Goal: Task Accomplishment & Management: Complete application form

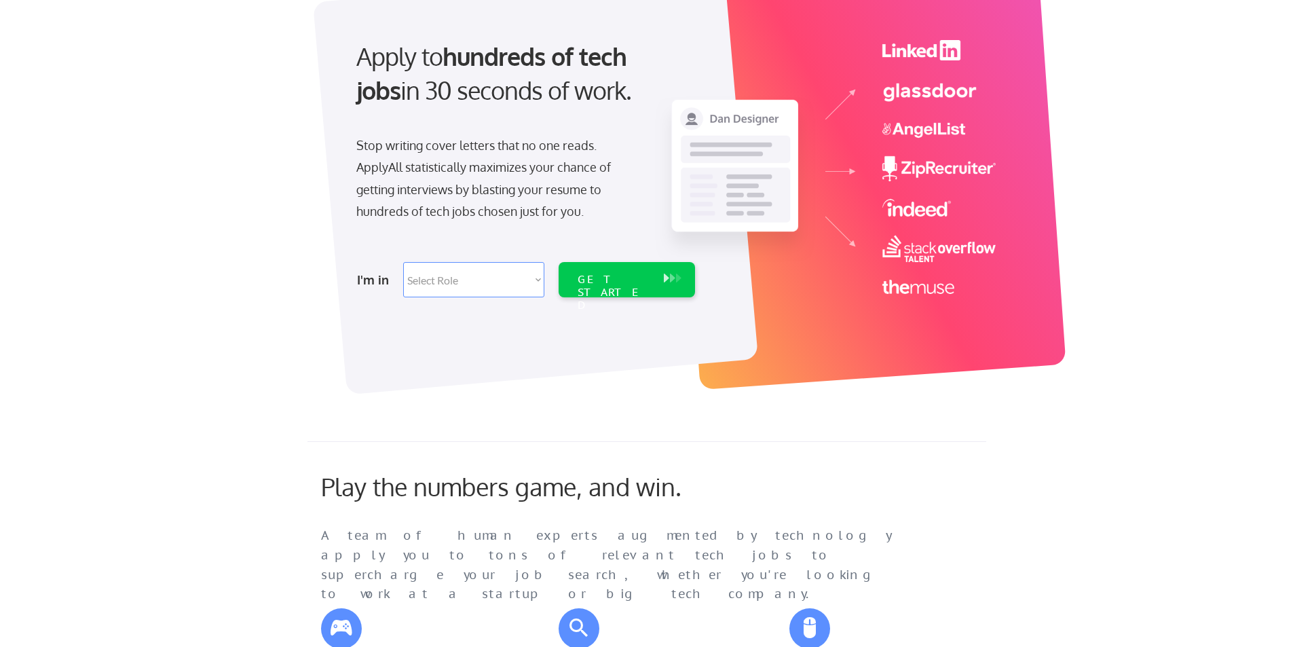
scroll to position [68, 0]
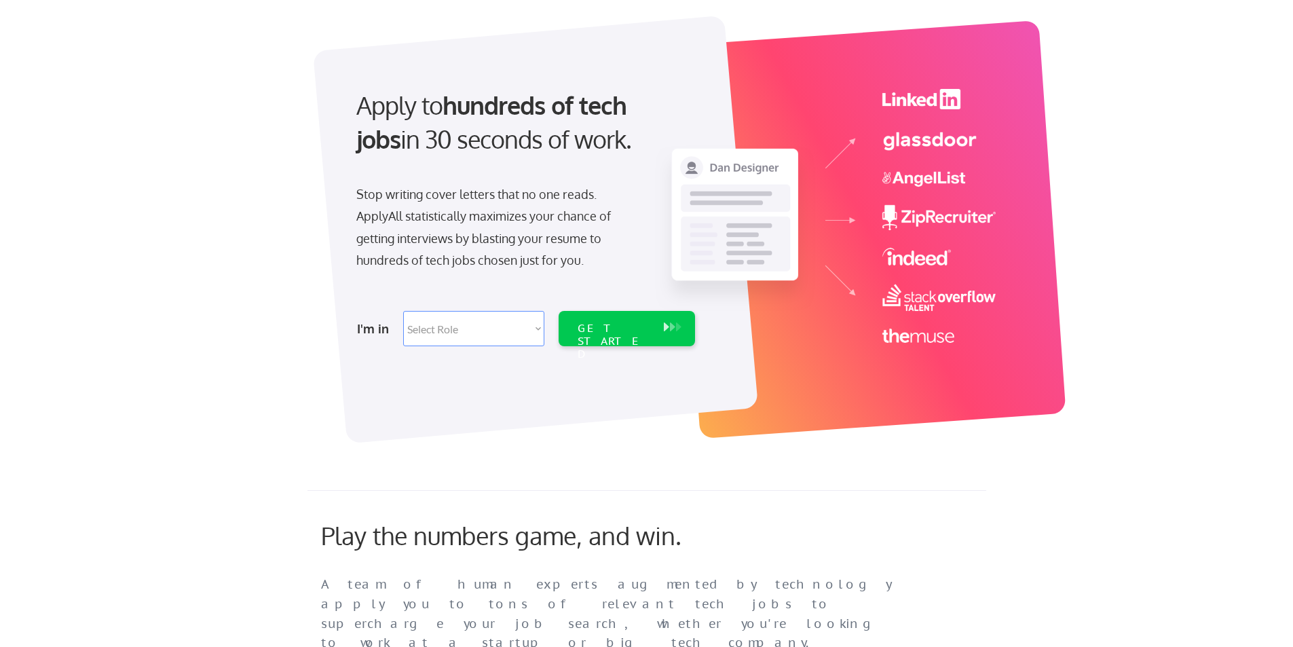
click at [464, 335] on select "Select Role Software Engineering Product Management Customer Success Sales UI/U…" at bounding box center [473, 328] width 141 height 35
select select ""hr_recruiting""
click at [403, 311] on select "Select Role Software Engineering Product Management Customer Success Sales UI/U…" at bounding box center [473, 328] width 141 height 35
select select ""hr_recruiting""
click at [610, 335] on div "GET STARTED" at bounding box center [614, 341] width 73 height 39
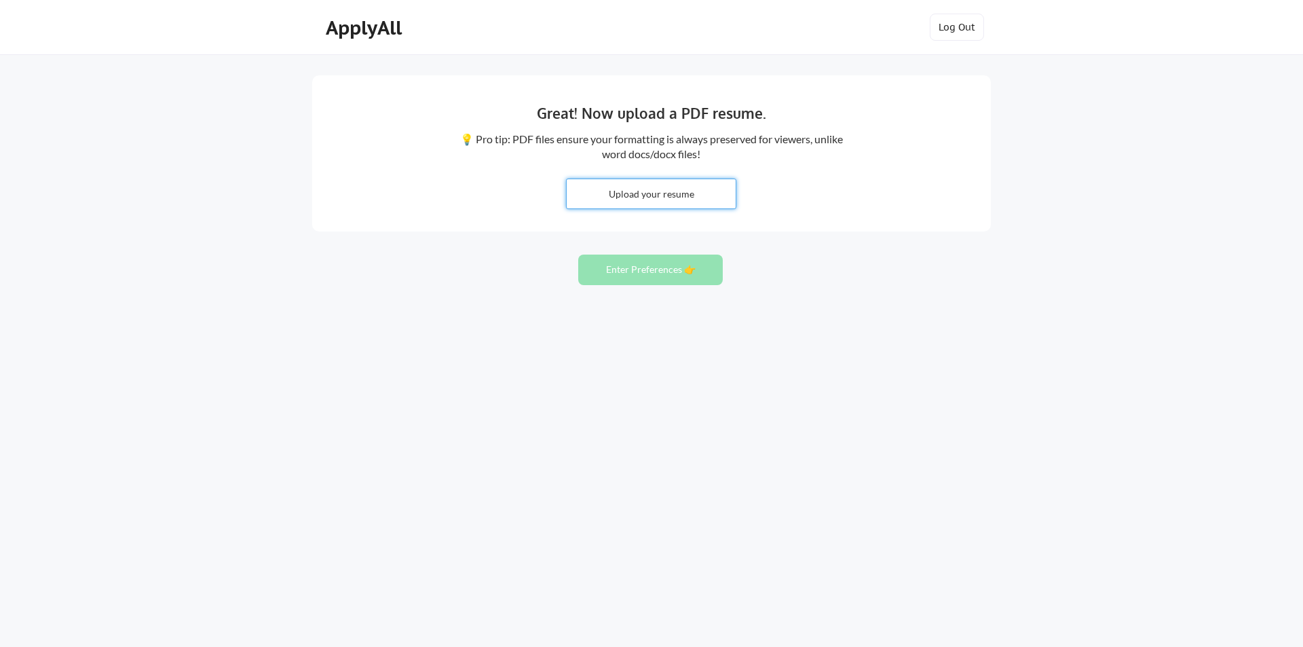
click at [692, 195] on input "file" at bounding box center [651, 193] width 169 height 29
type input "C:\fakepath\AngelicaGarcesResume 2025_blue.pdf"
click at [685, 269] on button "Enter Preferences 👉" at bounding box center [650, 270] width 145 height 31
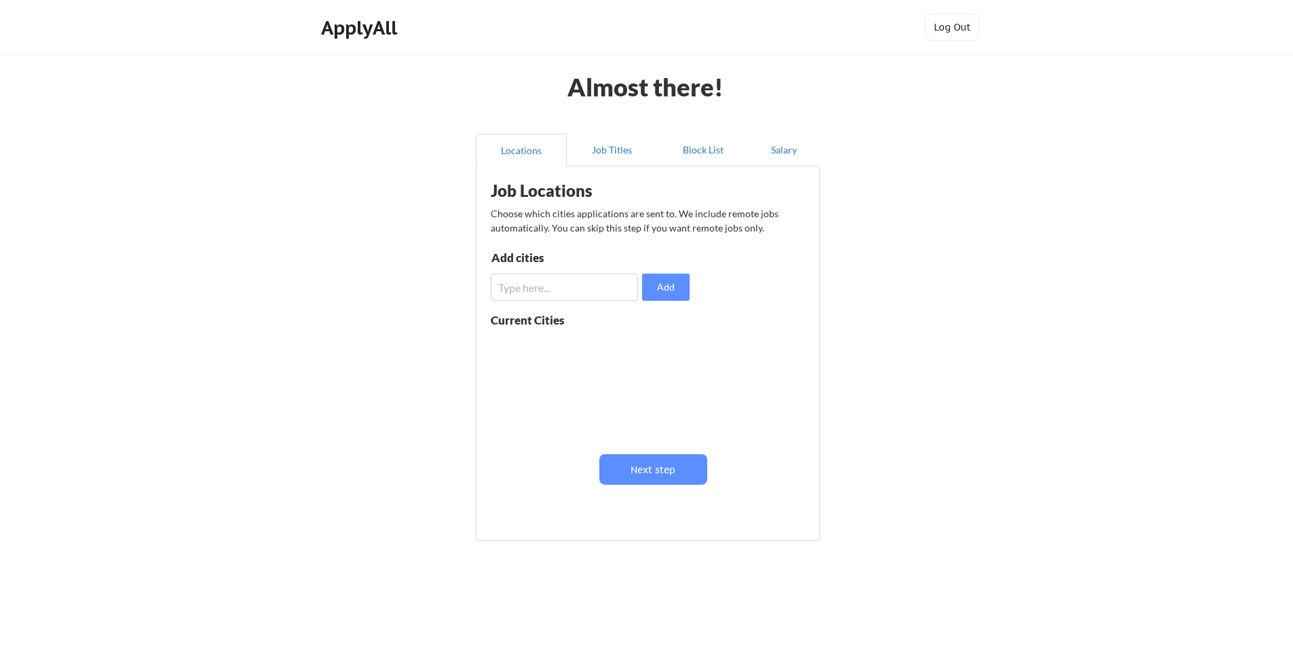
click at [600, 280] on input "input" at bounding box center [564, 287] width 147 height 27
drag, startPoint x: 661, startPoint y: 375, endPoint x: 658, endPoint y: 339, distance: 35.5
click at [658, 339] on div at bounding box center [576, 386] width 171 height 107
click at [576, 292] on input "input" at bounding box center [564, 287] width 147 height 27
type input "Remote"
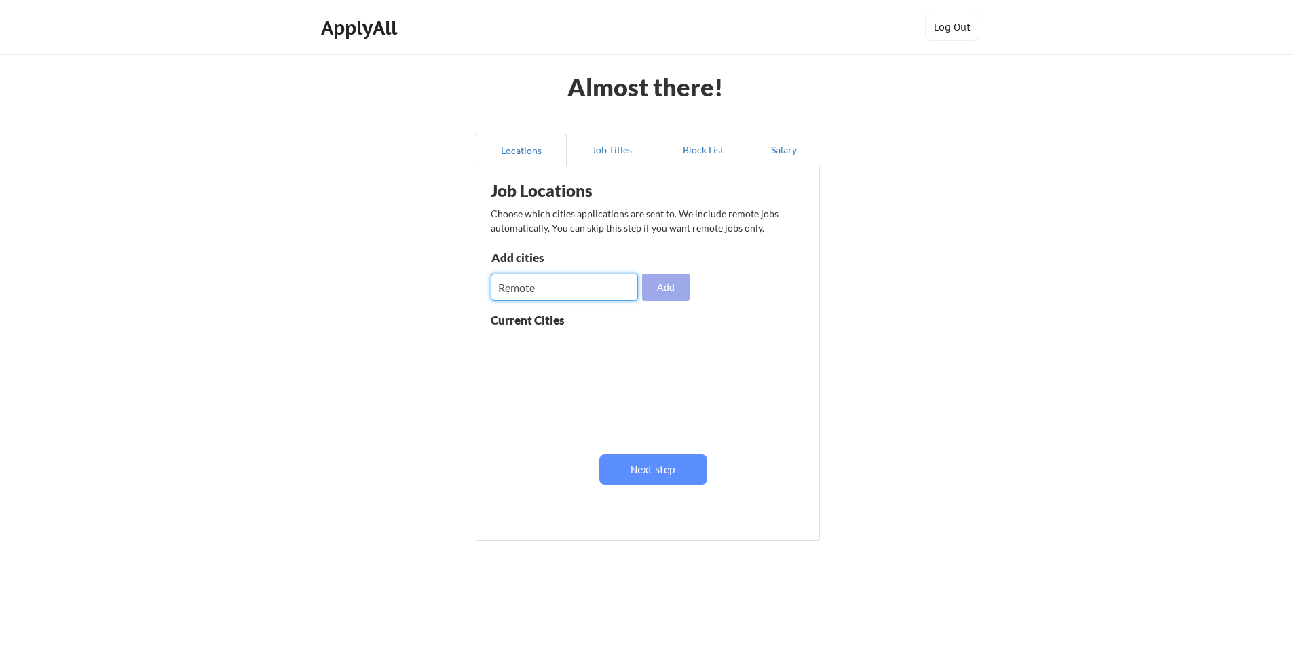
click at [675, 291] on button "Add" at bounding box center [666, 287] width 48 height 27
click at [596, 284] on input "input" at bounding box center [564, 287] width 147 height 27
type input "S"
type input "San Antonio, Texas"
click at [650, 289] on button "Add" at bounding box center [666, 287] width 48 height 27
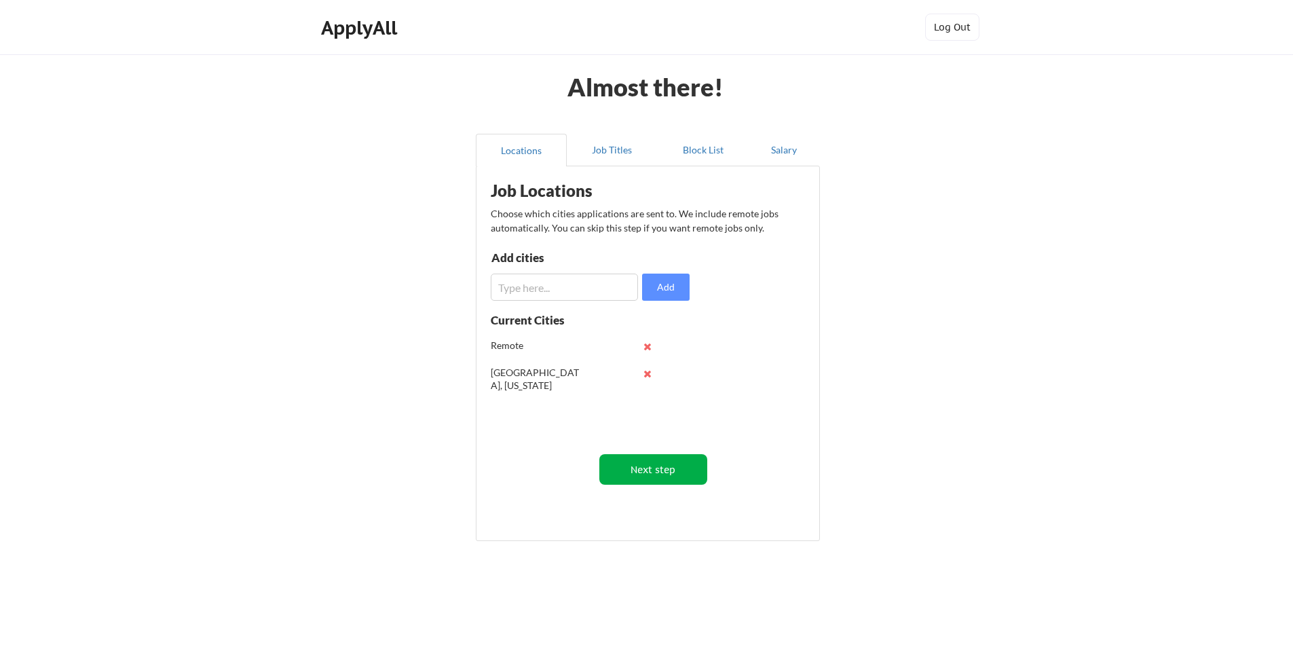
click at [674, 464] on button "Next step" at bounding box center [653, 469] width 108 height 31
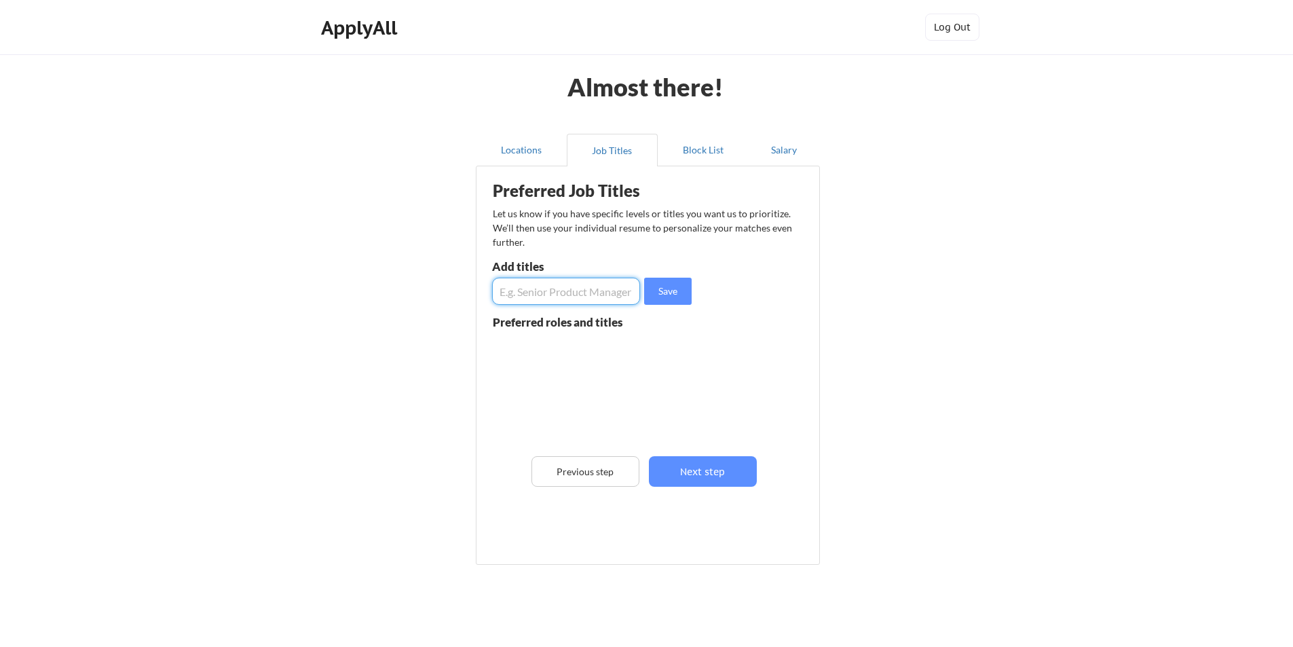
click at [575, 293] on input "input" at bounding box center [566, 291] width 148 height 27
type input "Recruiting Coordinator"
click at [676, 293] on button "Save" at bounding box center [668, 291] width 48 height 27
click at [548, 292] on input "input" at bounding box center [566, 291] width 148 height 27
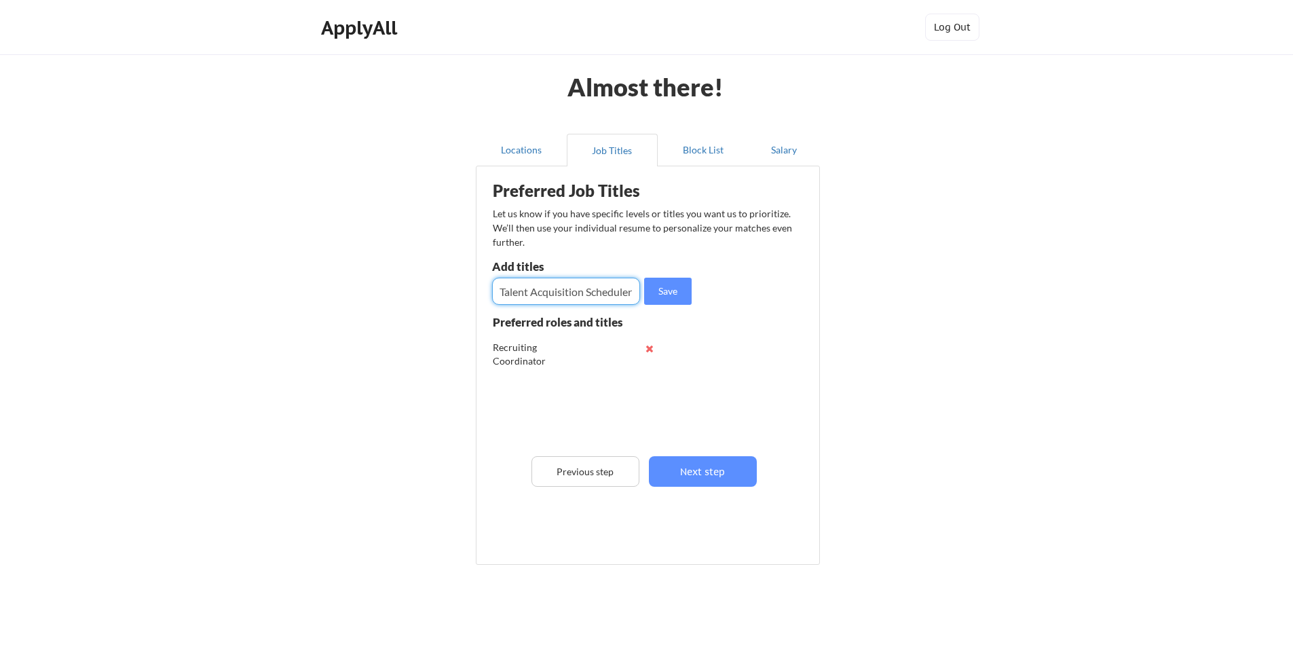
drag, startPoint x: 633, startPoint y: 292, endPoint x: 585, endPoint y: 291, distance: 47.5
click at [585, 291] on input "input" at bounding box center [566, 291] width 148 height 27
type input "Talent Acquisition Coordinator"
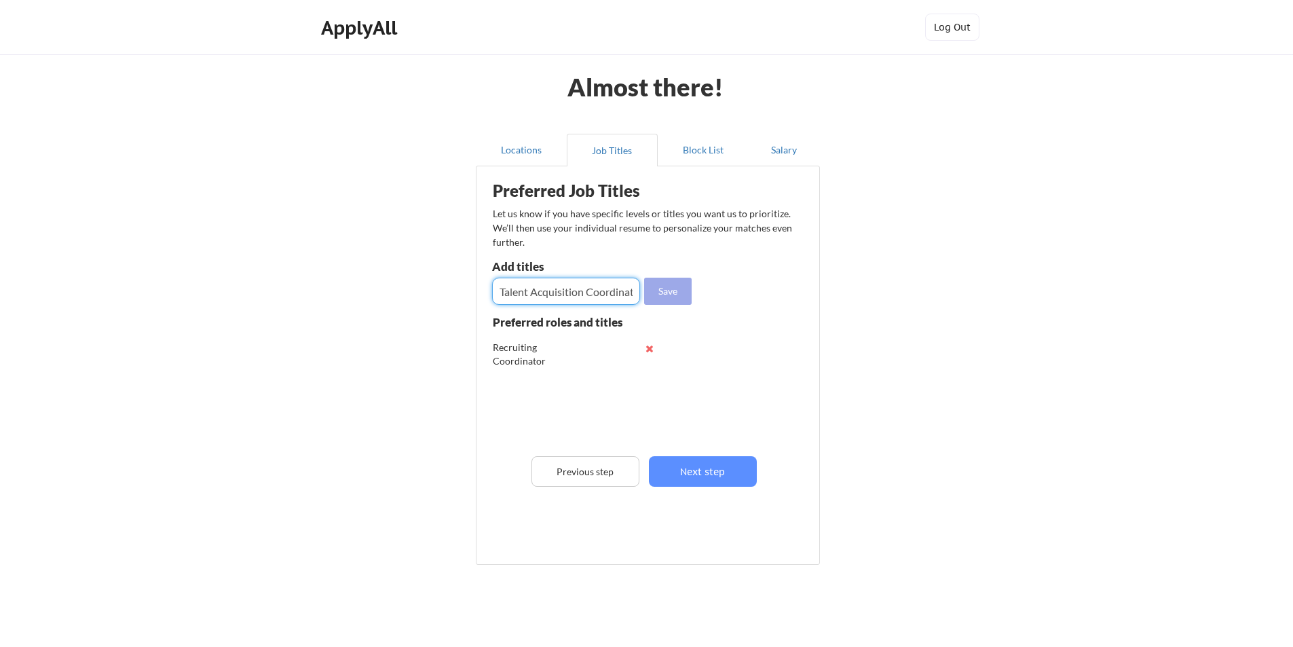
click at [676, 291] on button "Save" at bounding box center [668, 291] width 48 height 27
click at [589, 294] on input "input" at bounding box center [566, 291] width 148 height 27
type input "Scheduler"
click at [673, 288] on button "Save" at bounding box center [668, 291] width 48 height 27
click at [586, 291] on input "input" at bounding box center [566, 291] width 148 height 27
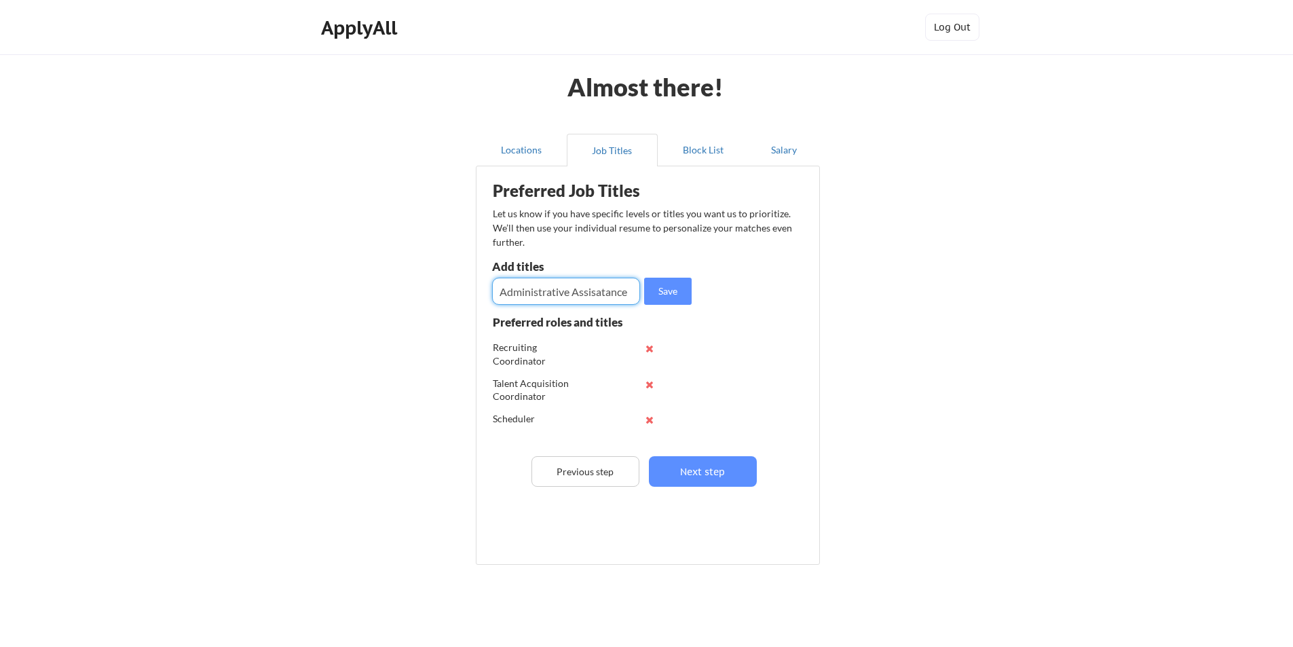
drag, startPoint x: 591, startPoint y: 290, endPoint x: 611, endPoint y: 291, distance: 19.7
click at [611, 291] on input "input" at bounding box center [566, 291] width 148 height 27
click at [632, 291] on input "input" at bounding box center [566, 291] width 148 height 27
type input "Administrative Assistant"
click at [659, 289] on button "Save" at bounding box center [668, 291] width 48 height 27
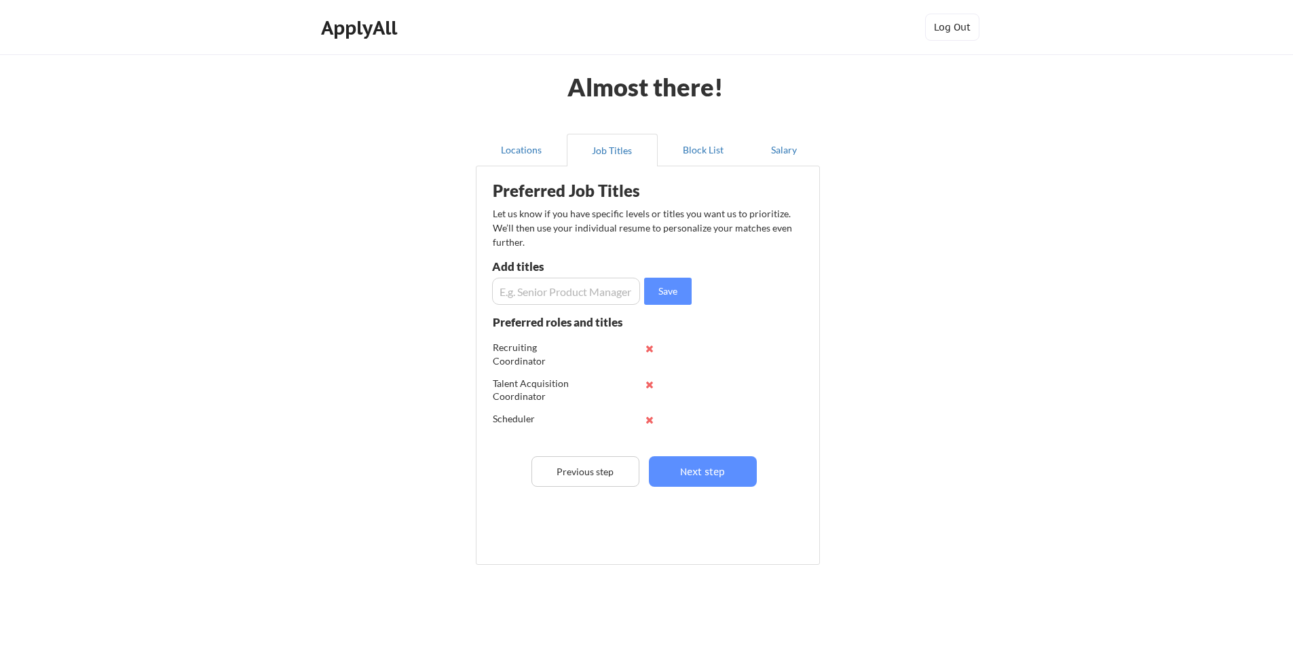
click at [560, 291] on input "input" at bounding box center [566, 291] width 148 height 27
type input "Onboarding Assistant"
click at [657, 292] on button "Save" at bounding box center [668, 291] width 48 height 27
click at [709, 474] on button "Next step" at bounding box center [703, 471] width 108 height 31
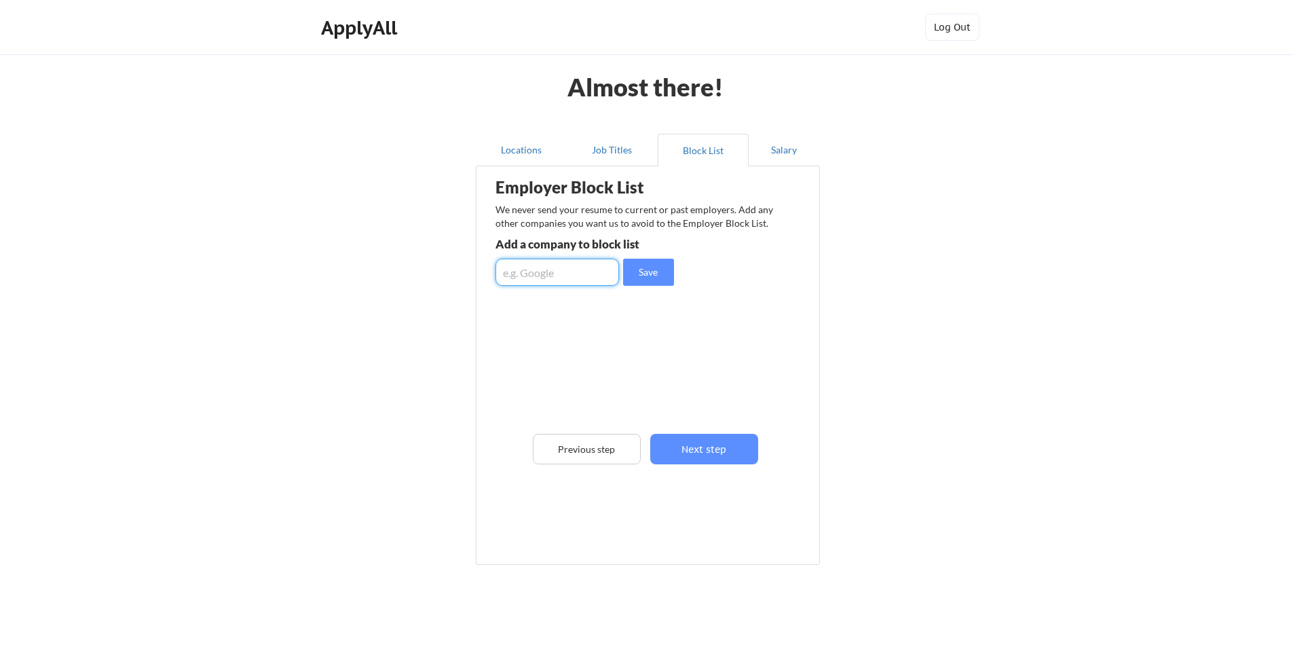
click at [549, 271] on input "input" at bounding box center [558, 272] width 124 height 27
click at [697, 450] on button "Next step" at bounding box center [704, 449] width 108 height 31
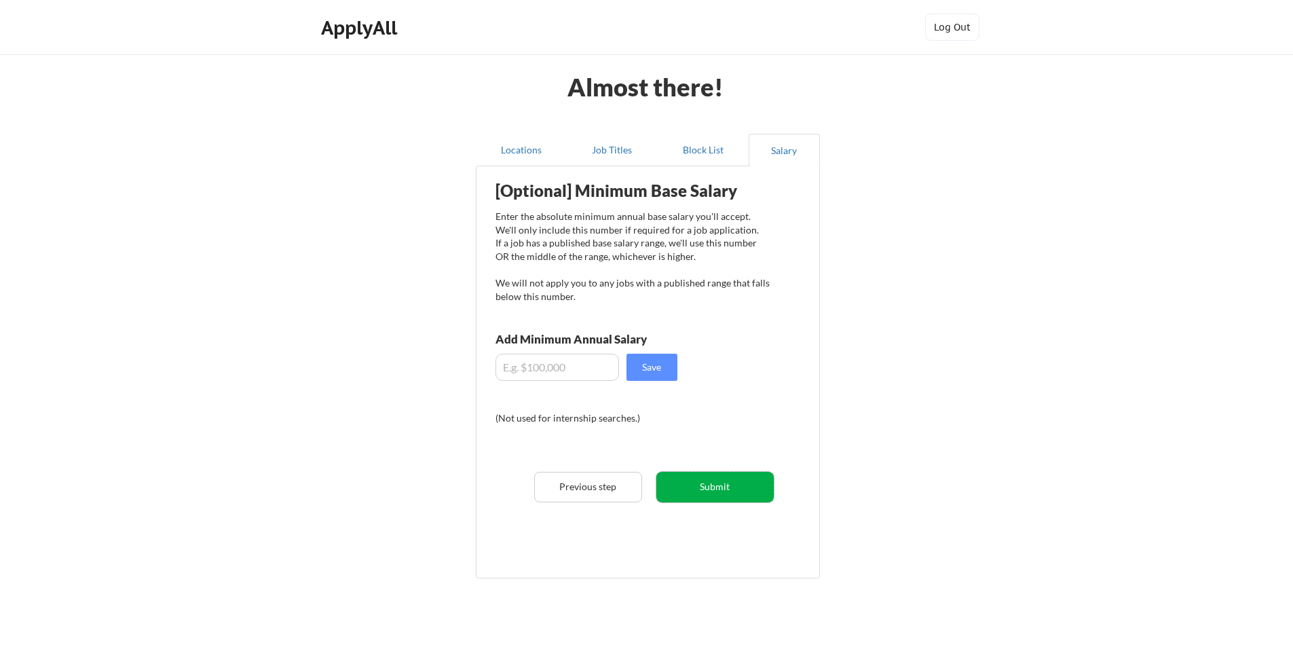
click at [732, 483] on button "Submit" at bounding box center [714, 487] width 117 height 31
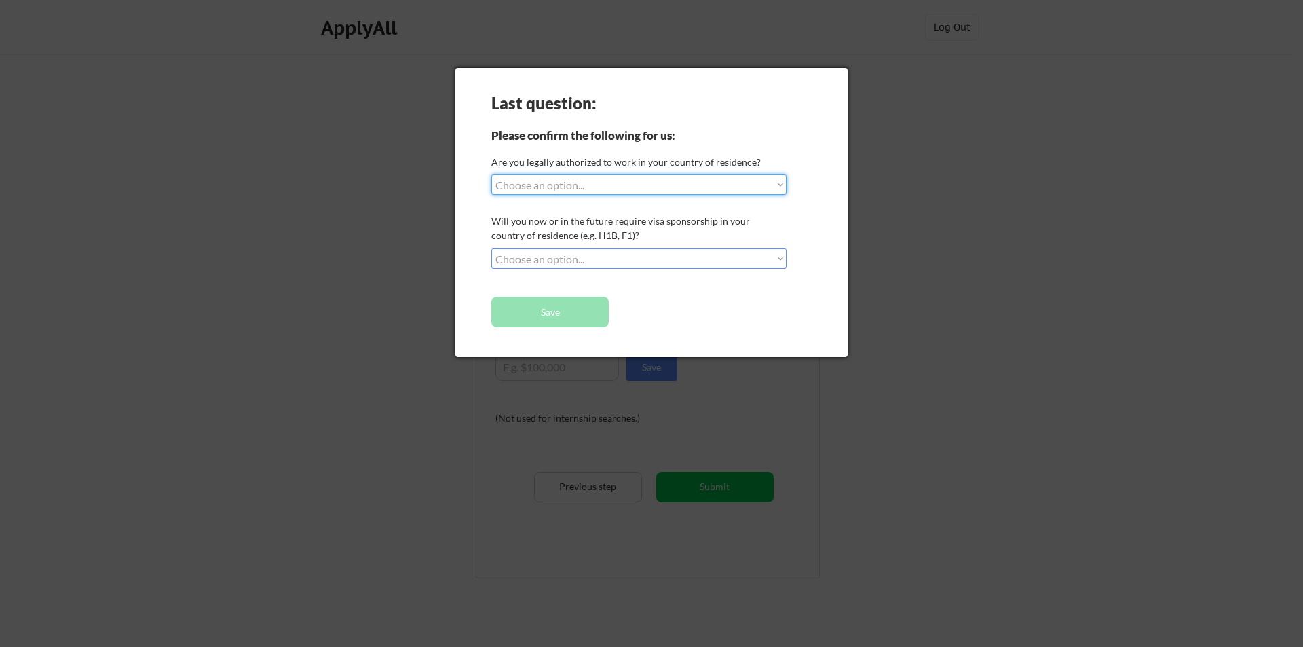
click at [599, 187] on select "Choose an option... Yes, I am a US Citizen Yes, I am a Canadian Citizen Yes, I …" at bounding box center [639, 184] width 295 height 20
select select ""yes__i_am_a_us_citizen""
click at [492, 174] on select "Choose an option... Yes, I am a US Citizen Yes, I am a Canadian Citizen Yes, I …" at bounding box center [639, 184] width 295 height 20
click at [566, 261] on select "Choose an option... No, I will not need sponsorship Yes, I will need sponsorship" at bounding box center [639, 258] width 295 height 20
select select ""no__i_will_not_need_sponsorship""
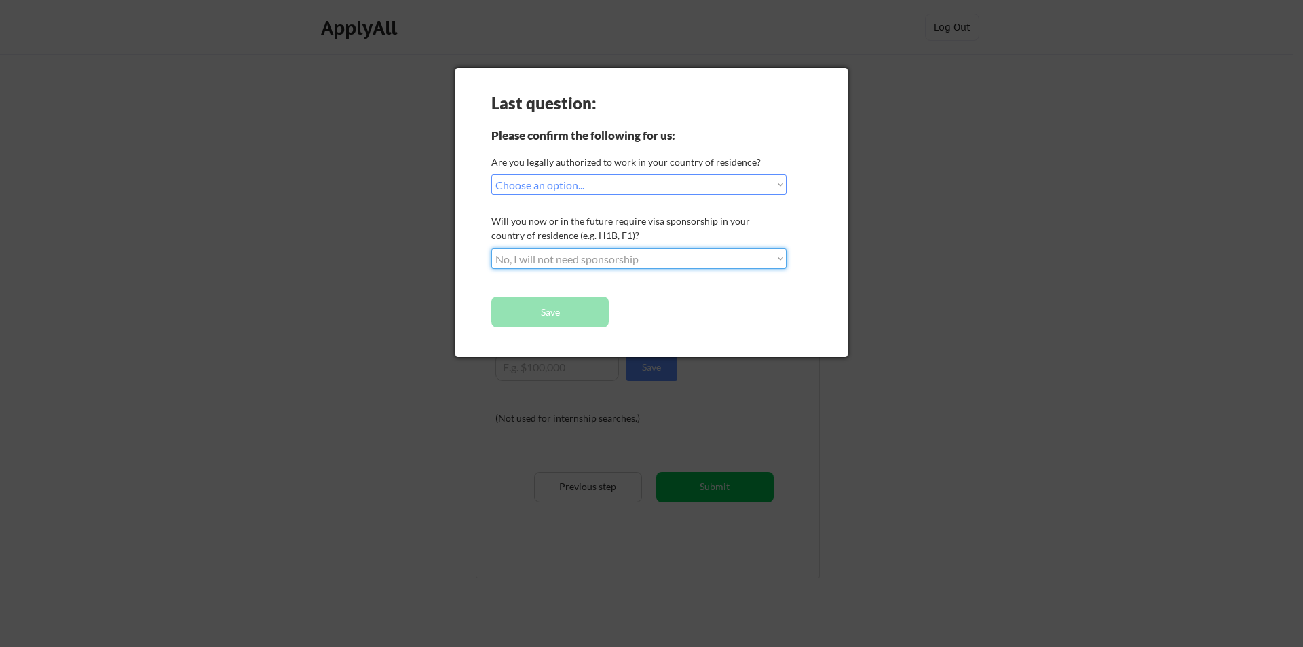
click at [492, 248] on select "Choose an option... No, I will not need sponsorship Yes, I will need sponsorship" at bounding box center [639, 258] width 295 height 20
click at [546, 311] on button "Save" at bounding box center [550, 312] width 117 height 31
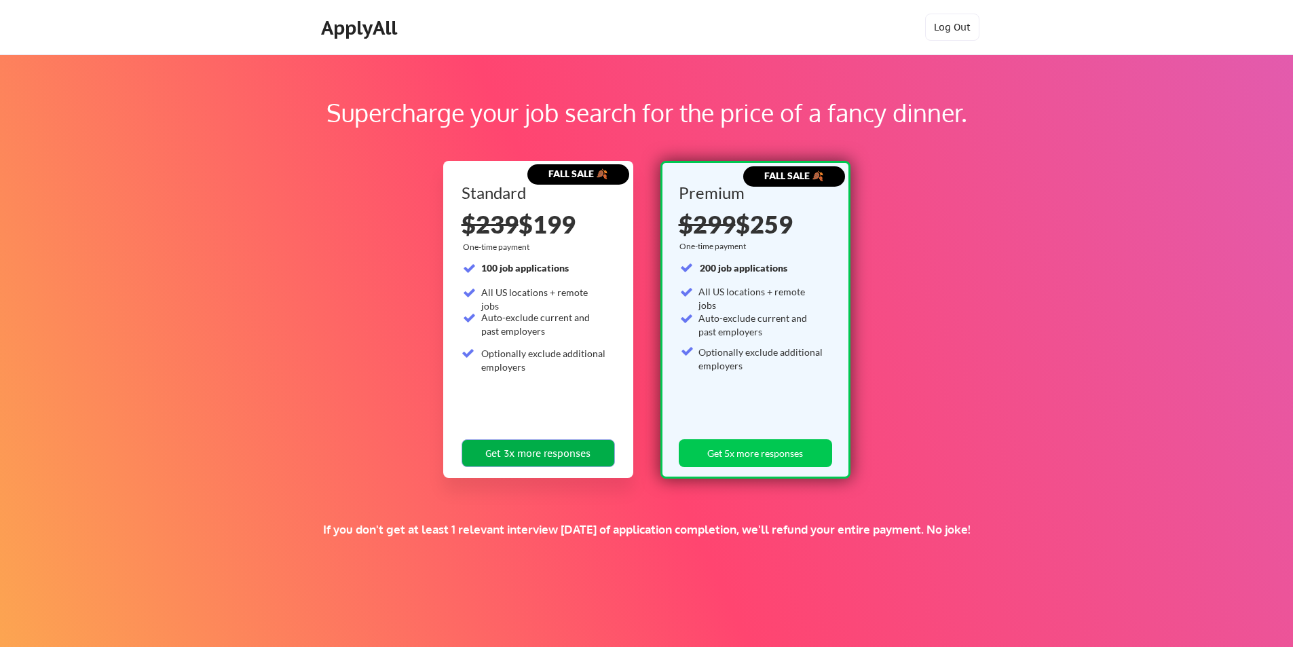
click at [504, 458] on button "Get 3x more responses" at bounding box center [538, 453] width 153 height 28
